Goal: Task Accomplishment & Management: Use online tool/utility

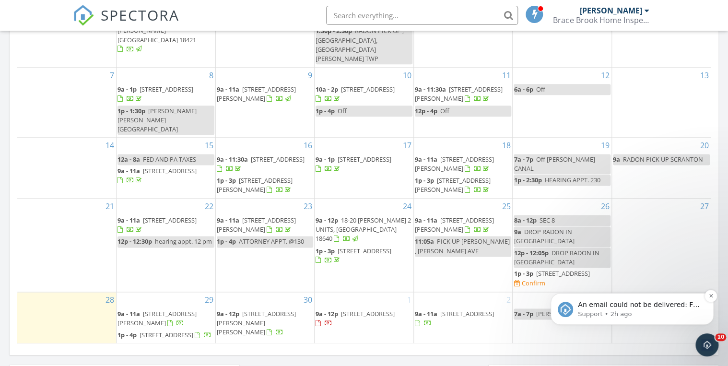
click at [656, 306] on span "An email could not be delivered: For more information, view Why emails don't ge…" at bounding box center [639, 314] width 122 height 27
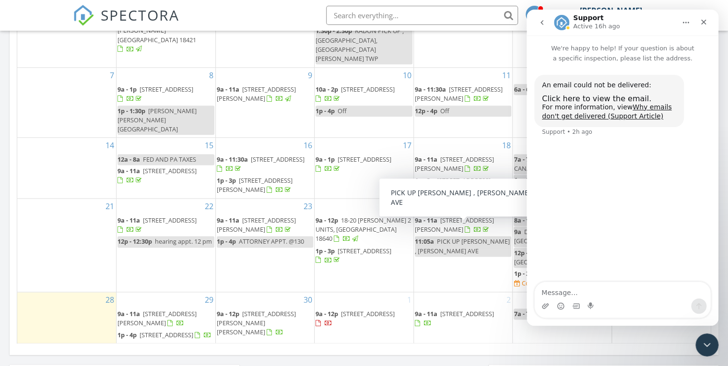
click at [389, 309] on span "479 Ash St, Honesdale 18431" at bounding box center [368, 313] width 54 height 9
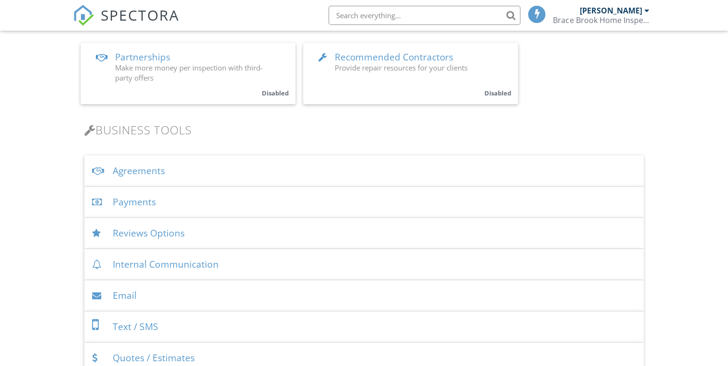
click at [139, 205] on div "Payments" at bounding box center [363, 202] width 559 height 31
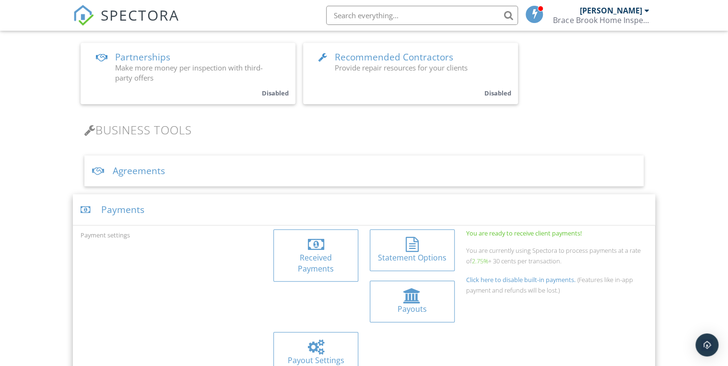
click at [322, 251] on div at bounding box center [316, 244] width 16 height 15
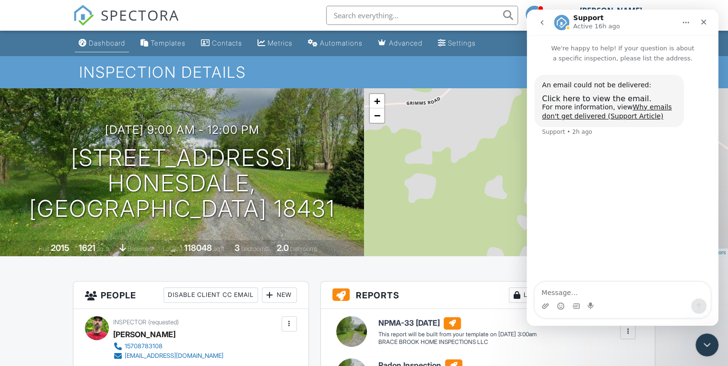
click at [109, 44] on div "Dashboard" at bounding box center [107, 43] width 36 height 8
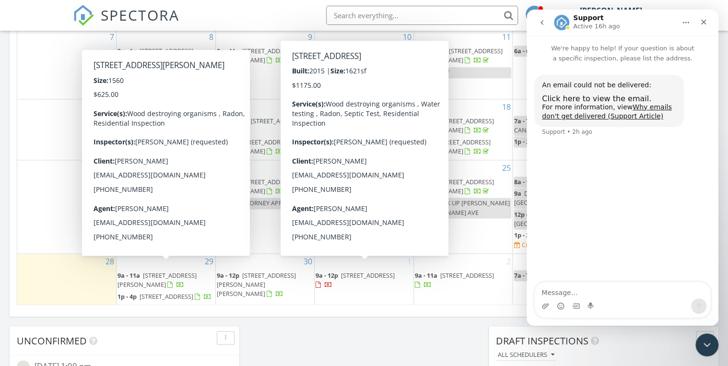
scroll to position [537, 0]
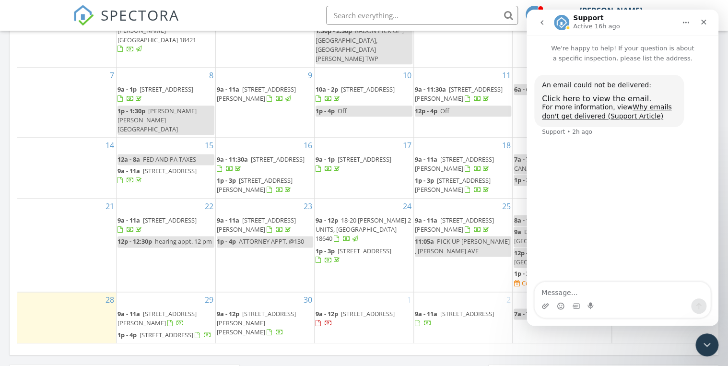
click at [249, 155] on link "9a - 11:30a 69 Como Rd, Lakewood 18439" at bounding box center [261, 164] width 88 height 18
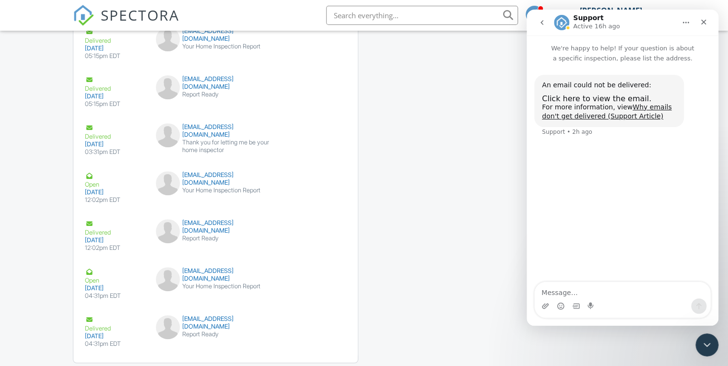
scroll to position [1992, 0]
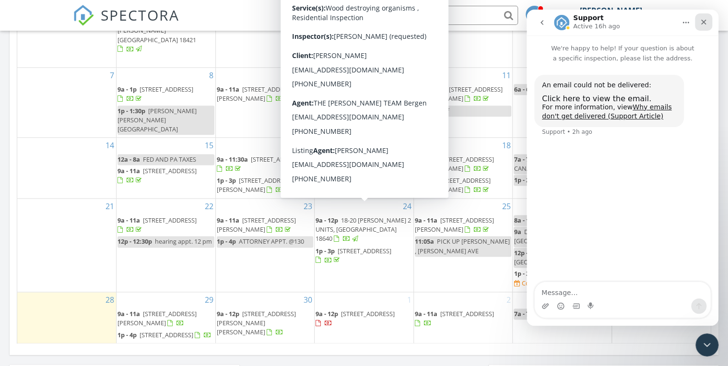
click at [703, 22] on icon "Close" at bounding box center [703, 22] width 5 height 5
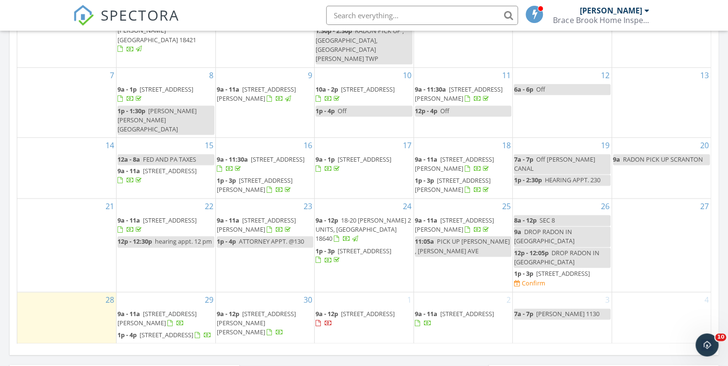
click at [720, 46] on div "Today Daniel Frederici No results found New Inspection New Quote Map + − Leafle…" at bounding box center [364, 23] width 728 height 873
click at [2, 157] on div "Today Daniel Frederici No results found New Inspection New Quote Map + − Leafle…" at bounding box center [364, 23] width 728 height 873
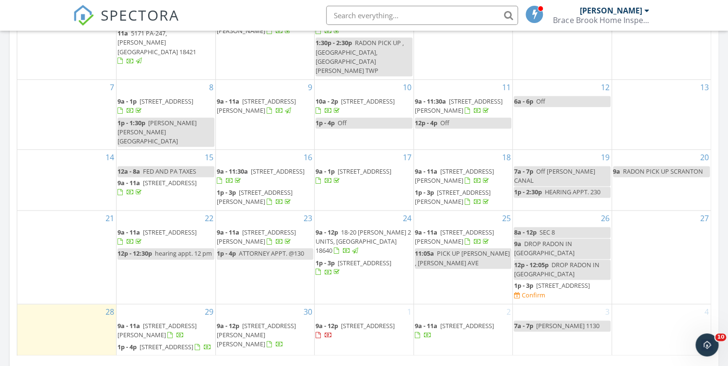
scroll to position [537, 0]
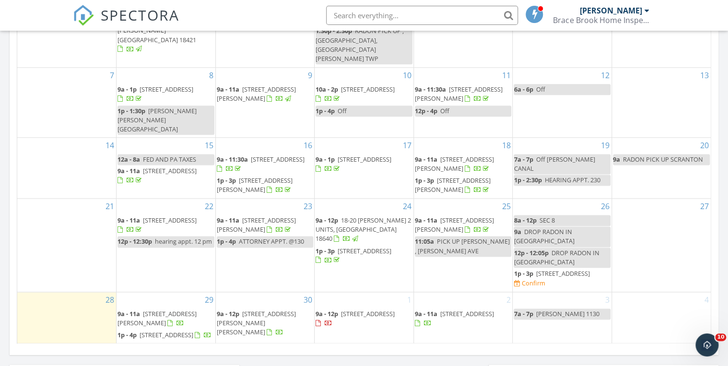
click at [450, 337] on div "2 9a - 11a 510 Front St, Susquehanna 18847" at bounding box center [463, 317] width 99 height 51
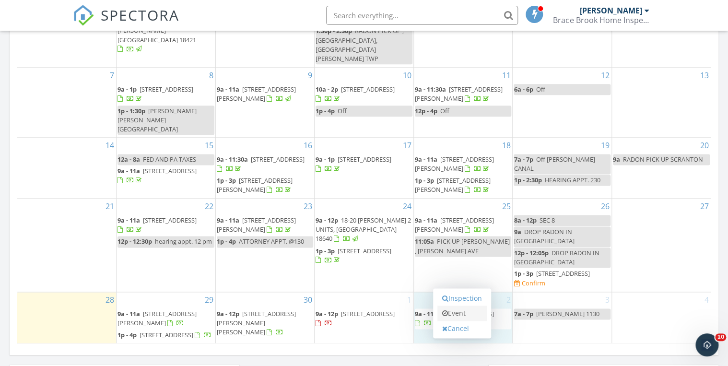
click at [462, 309] on link "Event" at bounding box center [462, 313] width 49 height 15
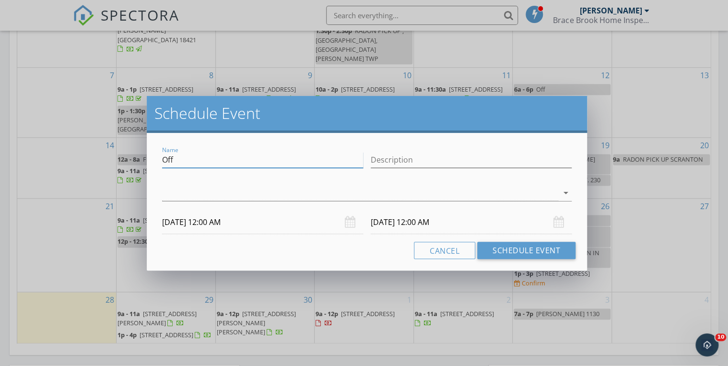
click at [222, 162] on input "Off" at bounding box center [262, 160] width 201 height 16
type input "O"
type input "RADON PICK UP ARCHBALD"
click at [175, 194] on div at bounding box center [360, 193] width 396 height 16
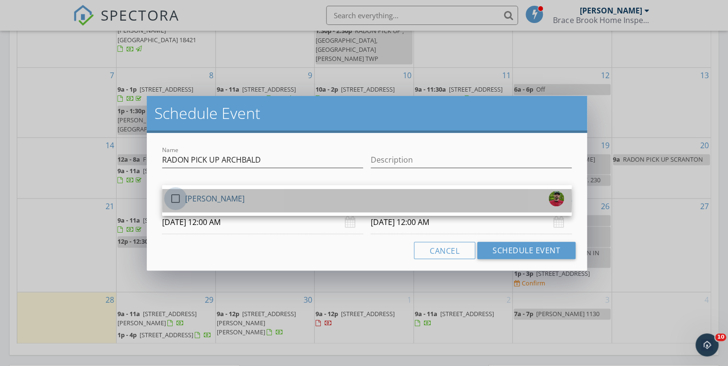
click at [172, 194] on div at bounding box center [175, 198] width 16 height 16
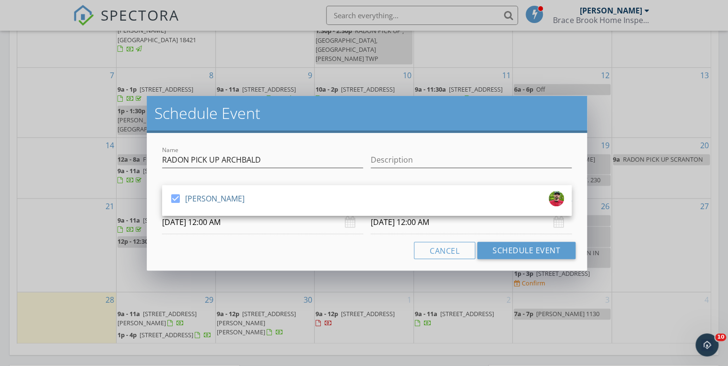
click at [255, 231] on input "10/02/2025 12:00 AM" at bounding box center [262, 223] width 201 height 24
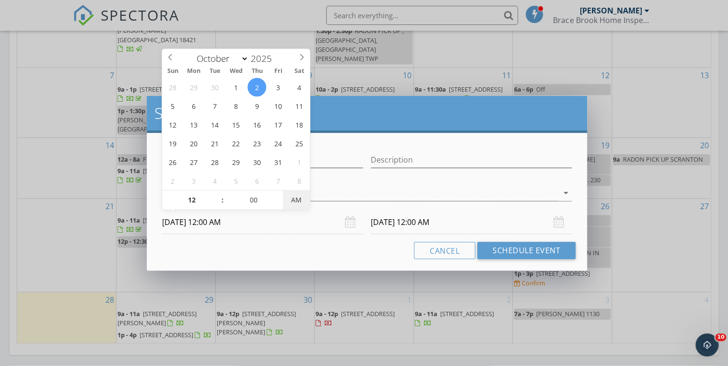
type input "10/02/2025 12:00 PM"
type input "10/03/2025 12:00 PM"
click at [294, 205] on span "PM" at bounding box center [296, 199] width 26 height 19
click at [486, 225] on input "10/03/2025 12:00 PM" at bounding box center [471, 223] width 201 height 24
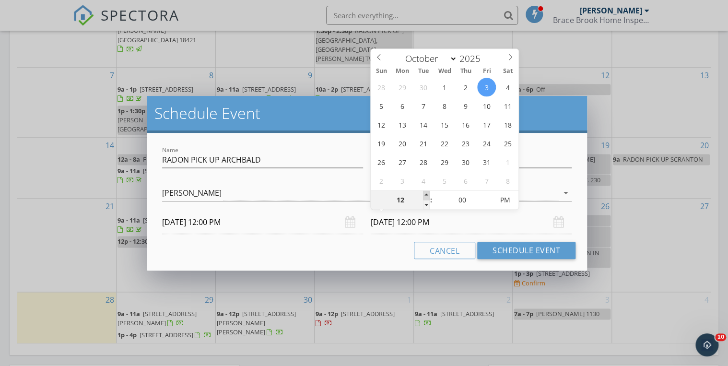
type input "01"
click at [427, 192] on span at bounding box center [426, 195] width 7 height 10
type input "10/02/2025 1:00 PM"
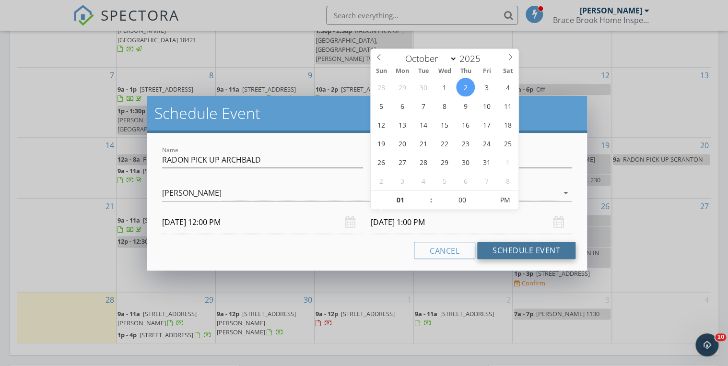
click at [550, 254] on button "Schedule Event" at bounding box center [526, 250] width 98 height 17
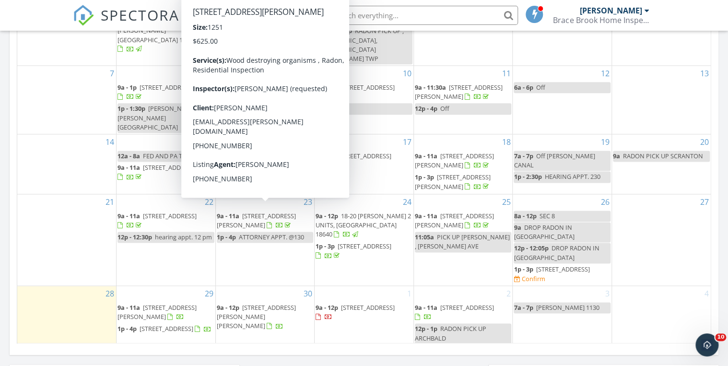
click at [7, 157] on div "Today Daniel Frederici No results found New Inspection New Quote Map + − Leafle…" at bounding box center [364, 23] width 728 height 873
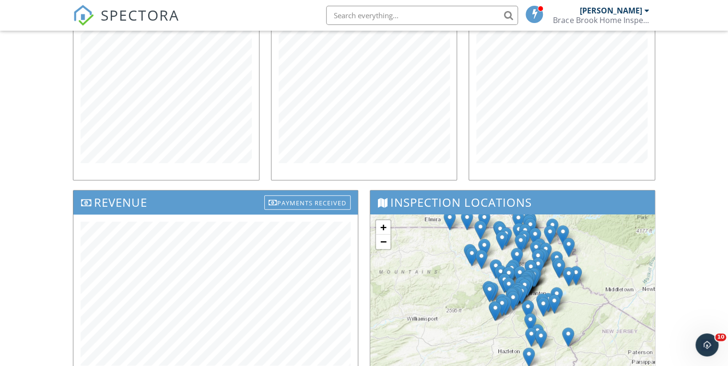
scroll to position [154, 0]
